Goal: Task Accomplishment & Management: Complete application form

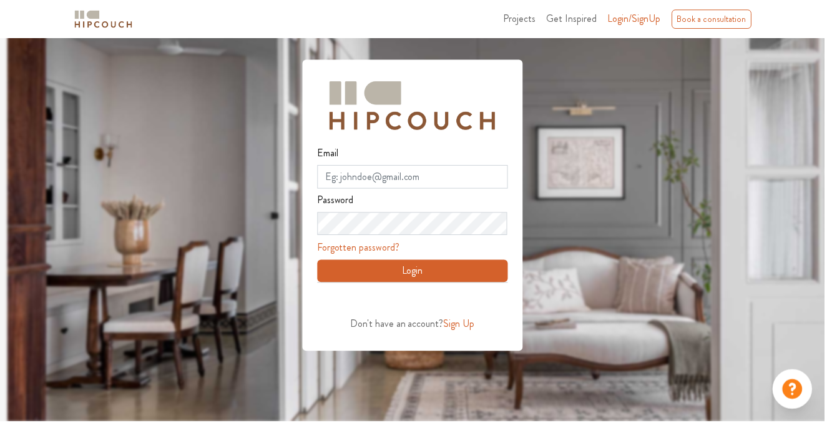
scroll to position [94, 0]
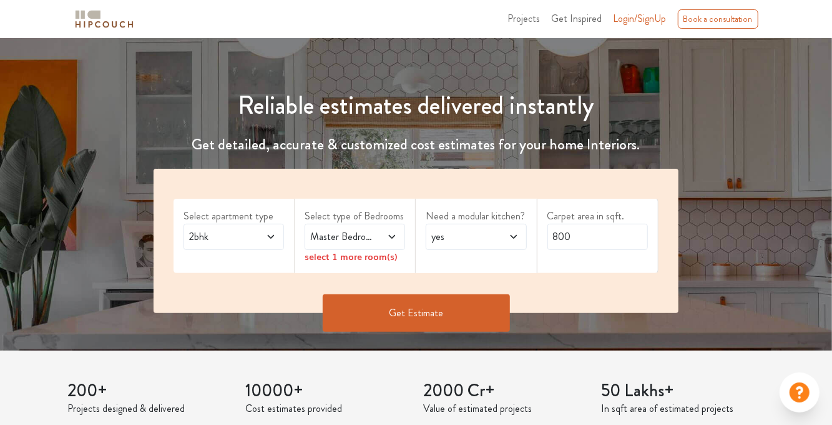
scroll to position [80, 0]
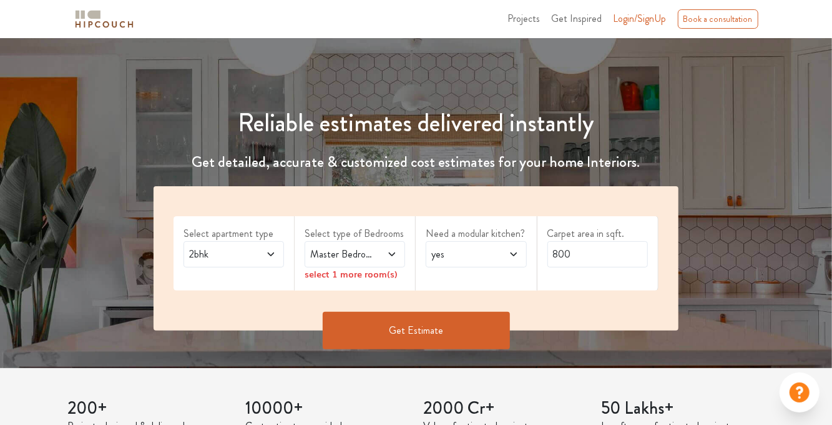
click at [240, 256] on span "2bhk" at bounding box center [220, 254] width 67 height 15
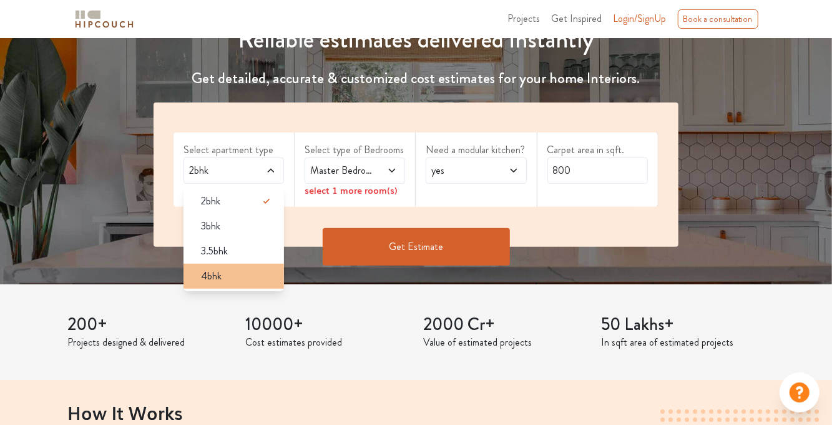
scroll to position [120, 0]
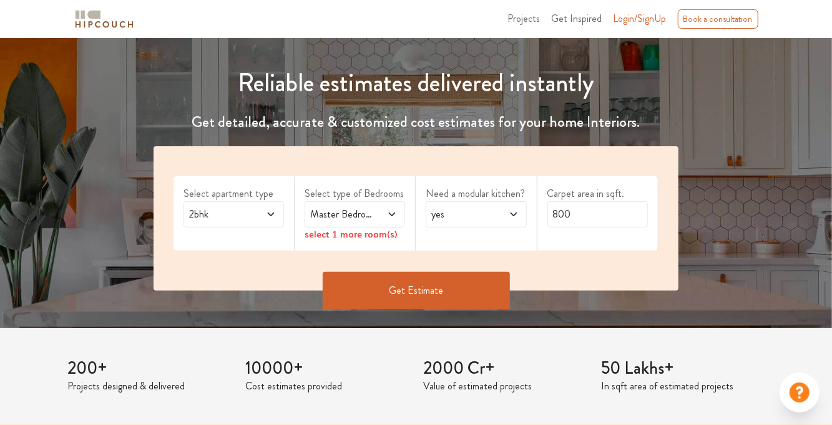
click at [378, 219] on span at bounding box center [386, 214] width 22 height 15
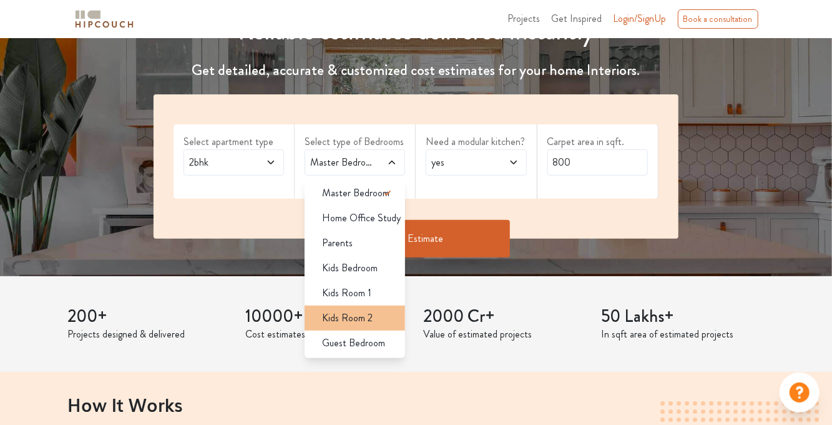
scroll to position [160, 0]
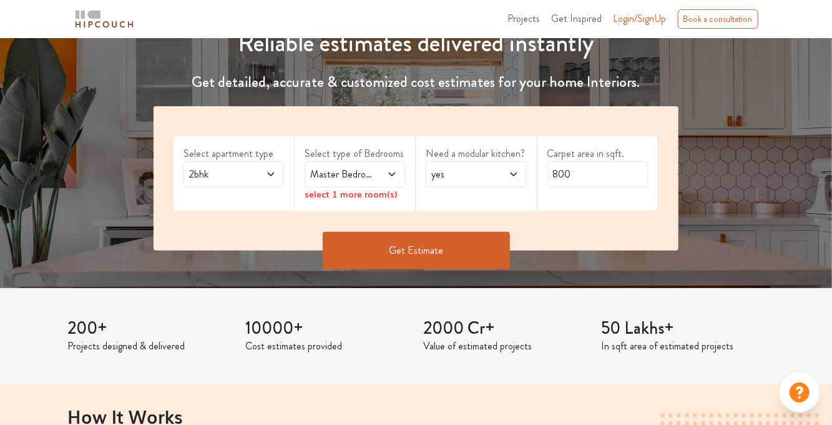
click at [373, 178] on span "Master Bedroom" at bounding box center [341, 174] width 67 height 15
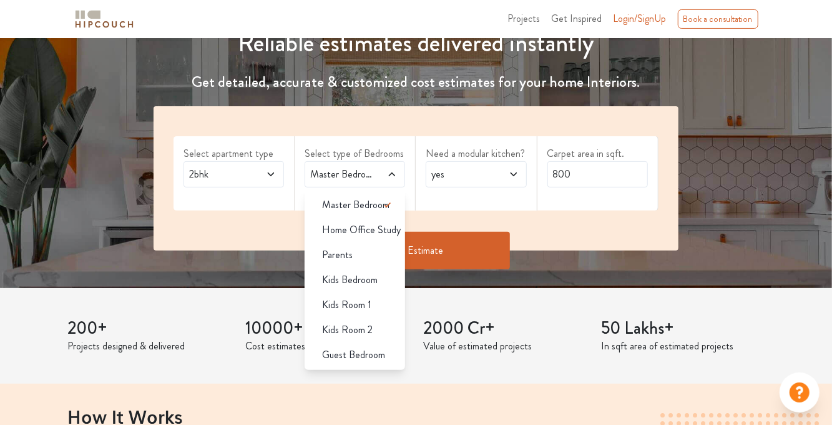
click at [457, 178] on span "yes" at bounding box center [462, 174] width 67 height 15
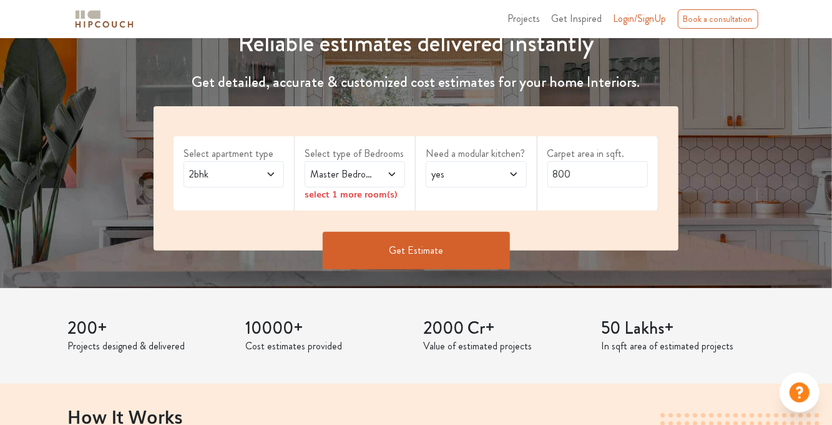
click at [457, 178] on span "yes" at bounding box center [462, 174] width 67 height 15
click at [529, 182] on div "Need a modular kitchen? yes" at bounding box center [476, 173] width 121 height 74
click at [344, 180] on span "Master Bedroom" at bounding box center [341, 174] width 67 height 15
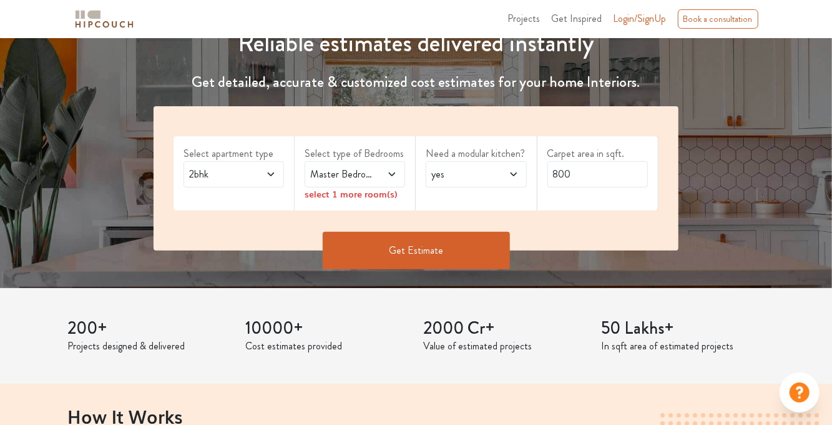
click at [344, 180] on span "Master Bedroom" at bounding box center [341, 174] width 67 height 15
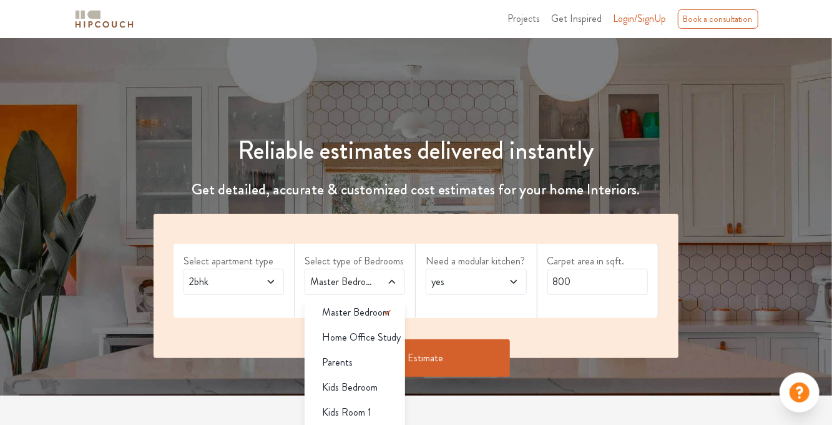
scroll to position [40, 0]
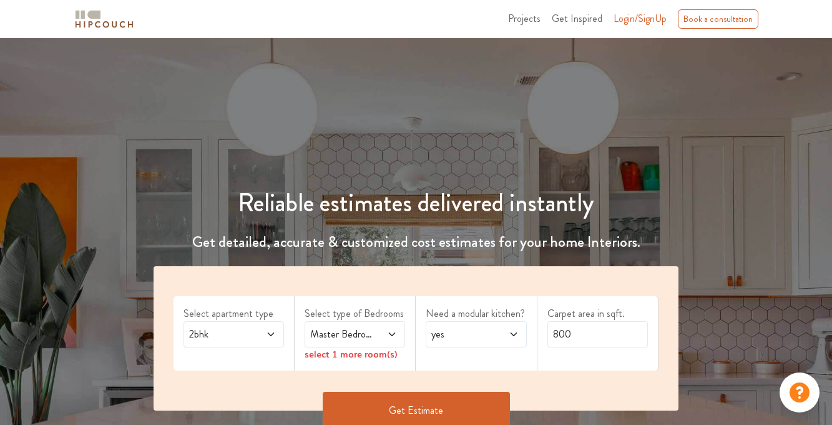
scroll to position [40, 0]
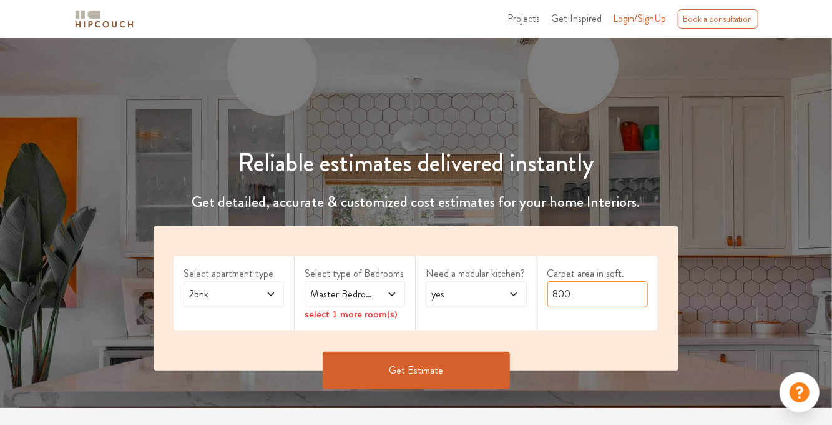
click at [591, 294] on input "800" at bounding box center [598, 294] width 101 height 26
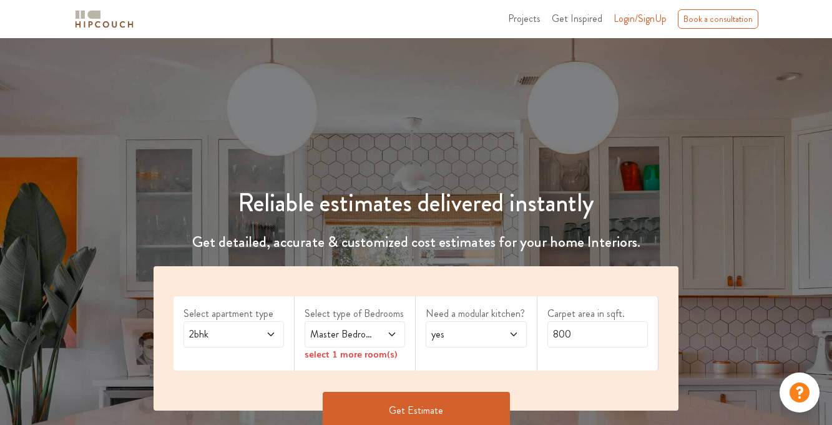
scroll to position [40, 0]
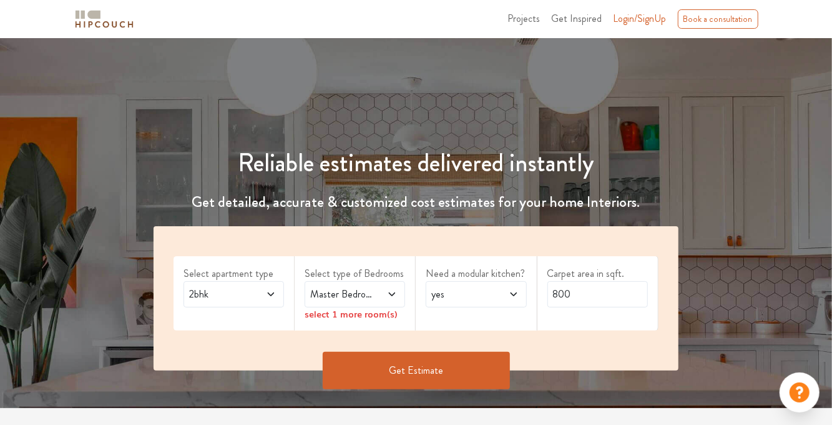
click at [381, 298] on span at bounding box center [386, 294] width 22 height 15
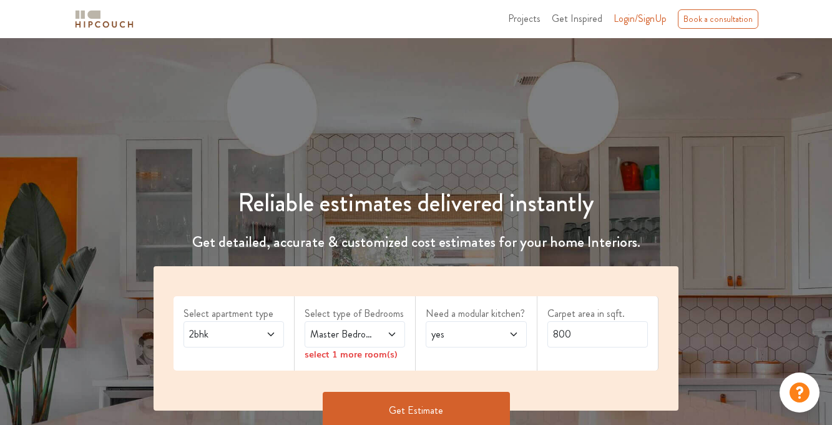
scroll to position [40, 0]
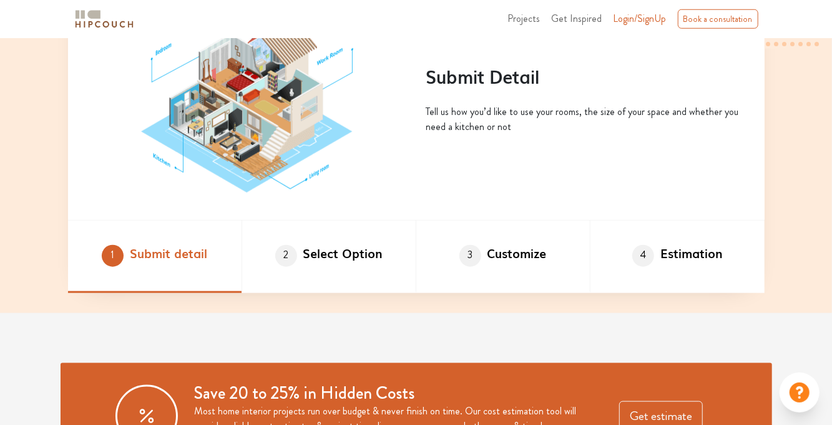
scroll to position [679, 0]
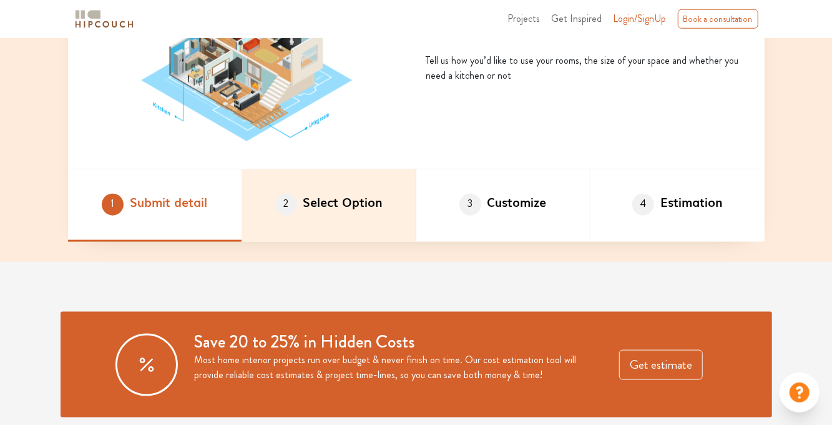
click at [325, 242] on li "2 Select Option" at bounding box center [329, 205] width 174 height 72
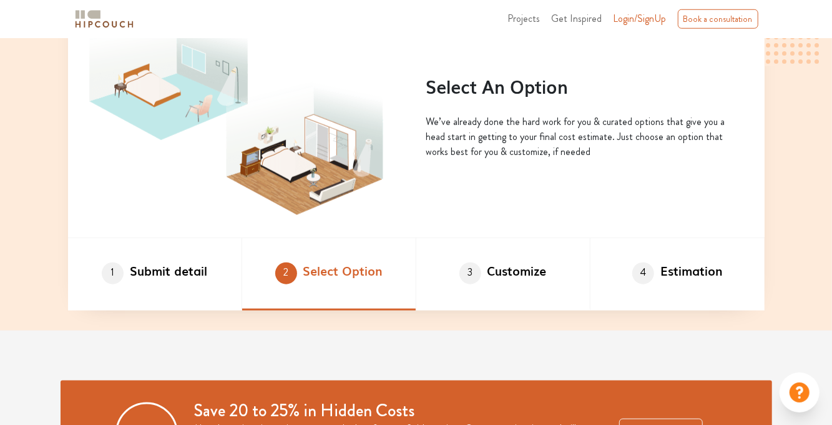
scroll to position [599, 0]
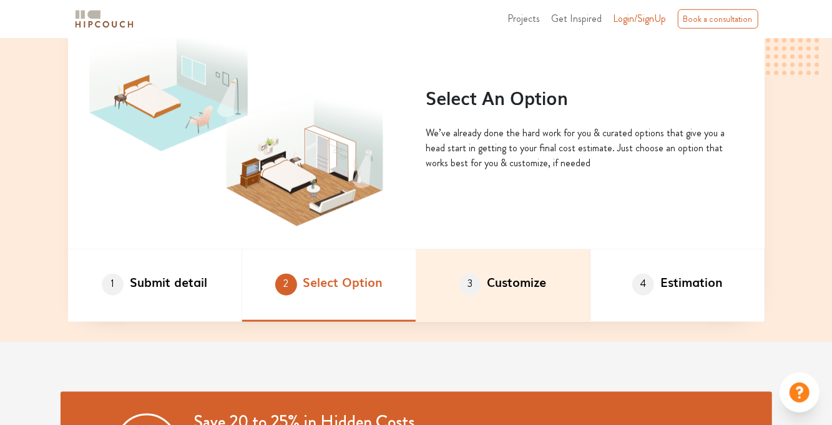
click at [459, 294] on li "3 Customize" at bounding box center [503, 285] width 174 height 72
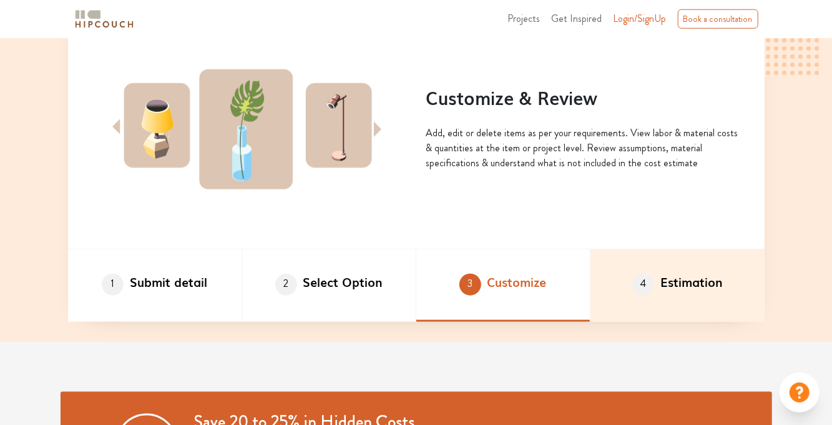
click at [667, 322] on li "4 Estimation" at bounding box center [678, 285] width 174 height 72
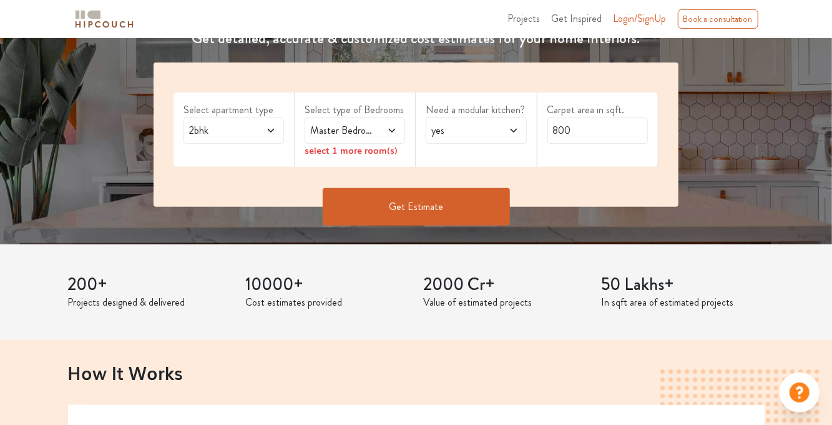
scroll to position [148, 0]
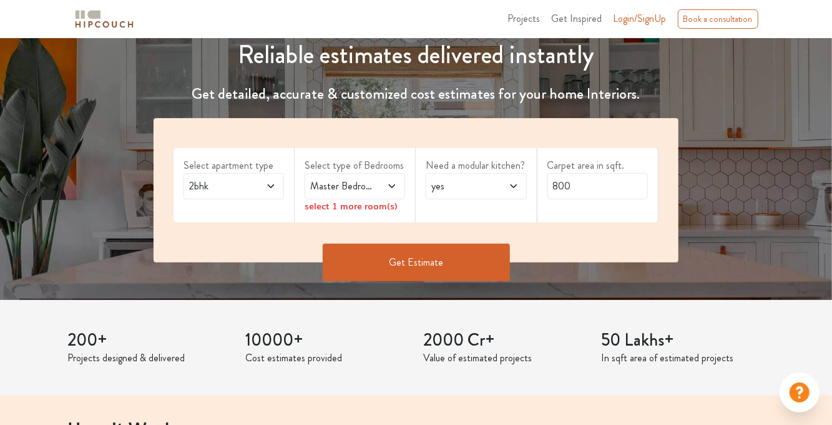
click at [355, 190] on span "Master Bedroom" at bounding box center [341, 186] width 67 height 15
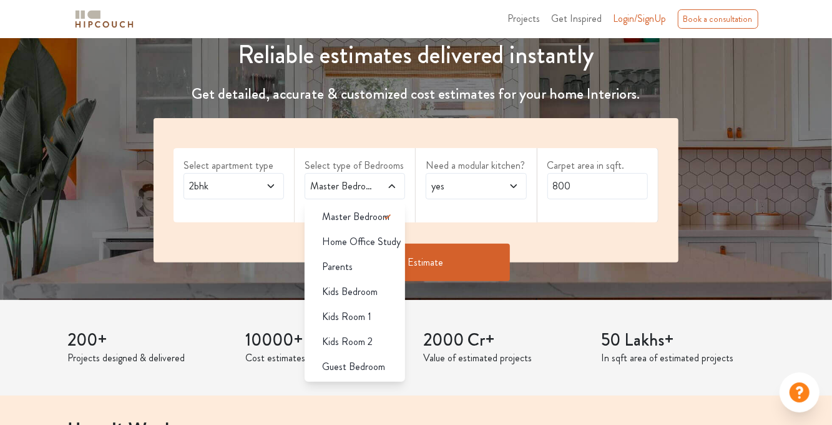
click at [333, 259] on span "Parents" at bounding box center [337, 266] width 31 height 15
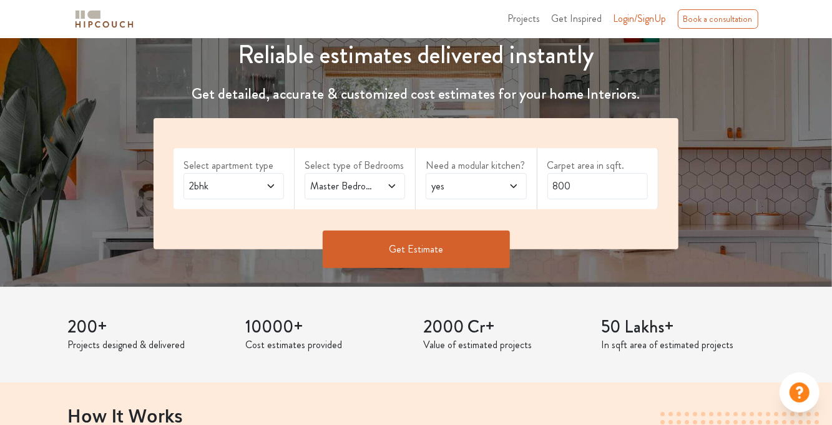
click at [402, 245] on button "Get Estimate" at bounding box center [416, 248] width 187 height 37
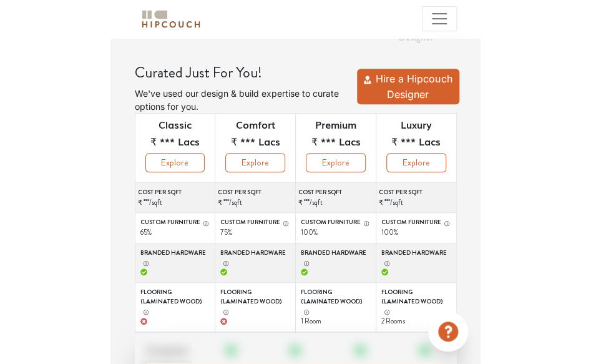
scroll to position [80, 0]
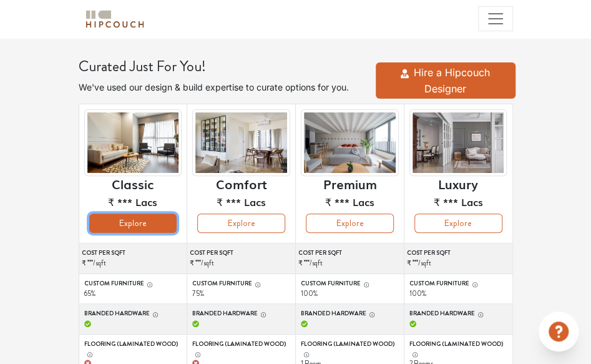
click at [158, 228] on button "Explore" at bounding box center [133, 223] width 88 height 19
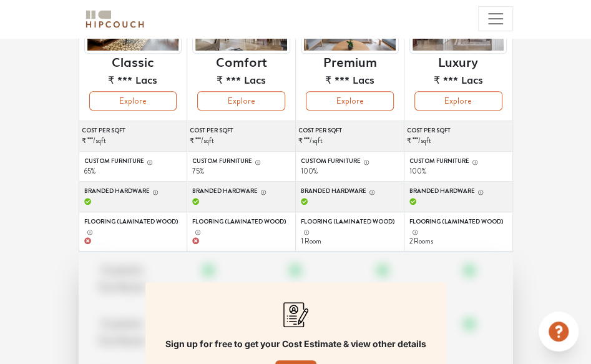
scroll to position [200, 0]
